Goal: Information Seeking & Learning: Check status

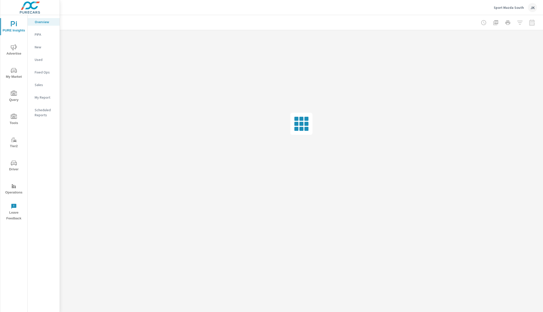
click at [17, 49] on span "Advertise" at bounding box center [14, 50] width 24 height 12
click at [39, 140] on p "Website Analytics" at bounding box center [45, 138] width 21 height 10
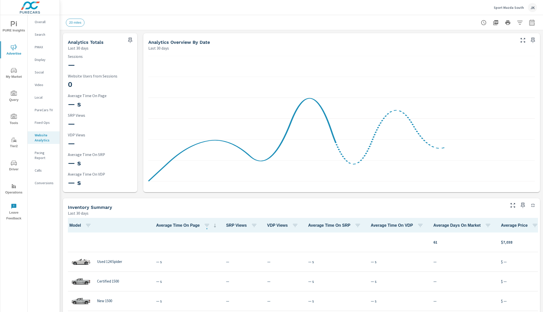
scroll to position [0, 0]
drag, startPoint x: 68, startPoint y: 114, endPoint x: 94, endPoint y: 115, distance: 26.7
click at [94, 115] on p "SRP Views" at bounding box center [101, 115] width 66 height 5
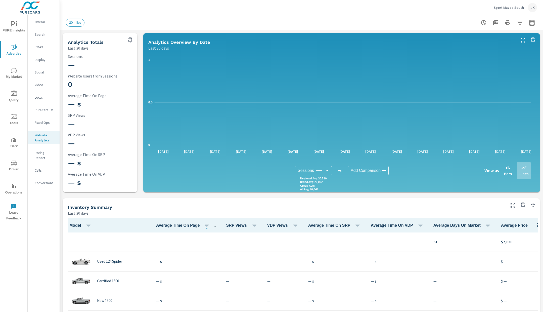
drag, startPoint x: 218, startPoint y: 225, endPoint x: 223, endPoint y: 226, distance: 5.5
click at [223, 226] on th "SRP Views" at bounding box center [242, 225] width 41 height 15
drag, startPoint x: 216, startPoint y: 226, endPoint x: 228, endPoint y: 227, distance: 12.3
click at [228, 227] on th "SRP Views" at bounding box center [242, 225] width 41 height 15
drag, startPoint x: 219, startPoint y: 224, endPoint x: 236, endPoint y: 227, distance: 17.6
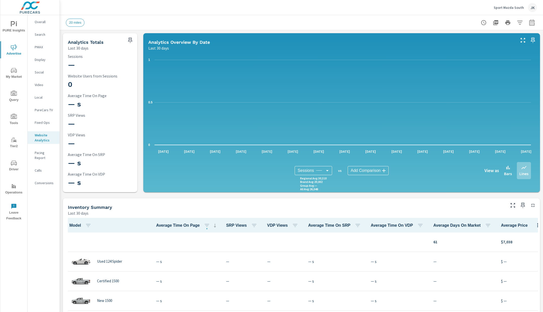
click at [236, 227] on th "SRP Views" at bounding box center [242, 225] width 41 height 15
click at [237, 225] on span "SRP Views" at bounding box center [242, 225] width 33 height 6
click at [517, 23] on icon "button" at bounding box center [520, 23] width 6 height 6
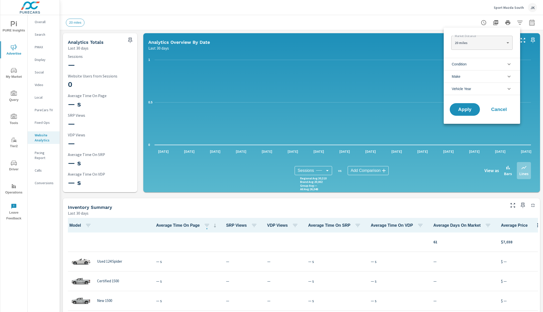
click at [109, 264] on div at bounding box center [271, 156] width 543 height 312
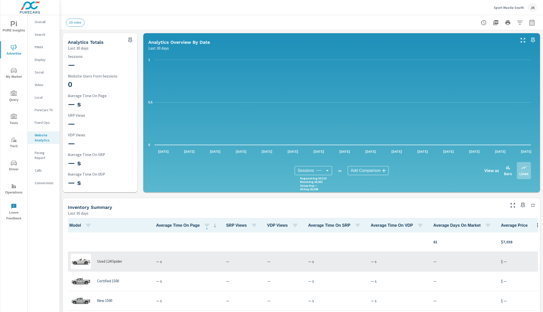
click at [102, 261] on p "Used 124 Spider" at bounding box center [109, 261] width 25 height 5
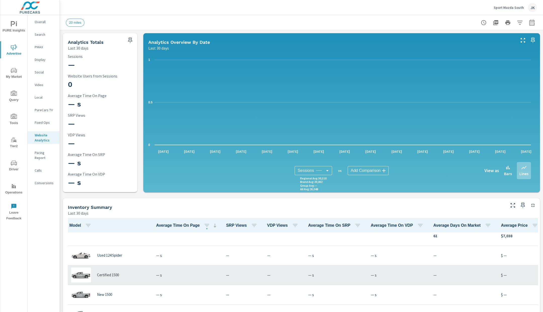
scroll to position [45, 0]
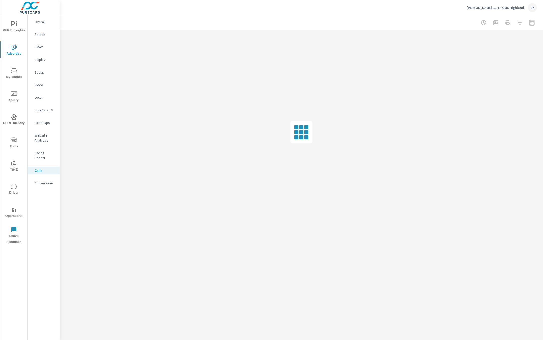
click at [120, 11] on div "LaFontaine Buick GMC Highland JK" at bounding box center [301, 7] width 471 height 15
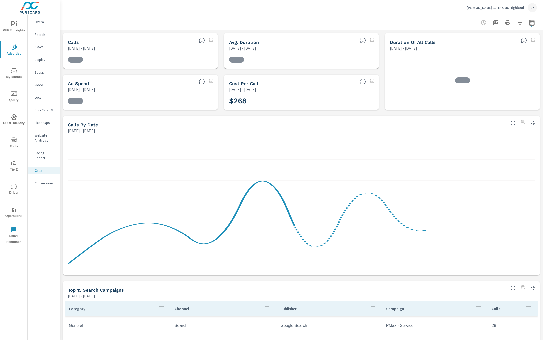
click at [163, 122] on div "Calls By Date" at bounding box center [286, 125] width 437 height 6
click at [177, 116] on div "Calls By Date Jul 28, 2025 - Aug 26, 2025" at bounding box center [285, 125] width 444 height 18
